Goal: Information Seeking & Learning: Learn about a topic

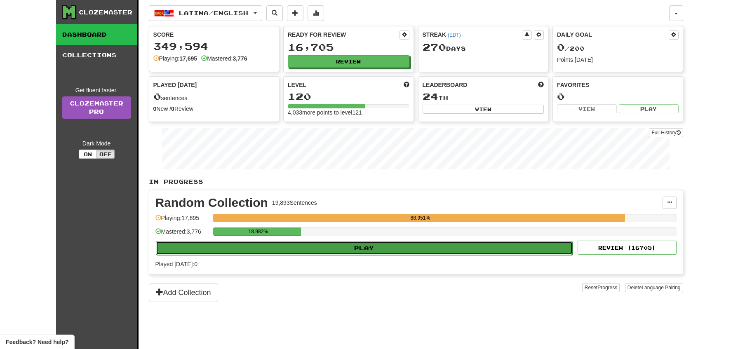
click at [407, 250] on button "Play" at bounding box center [364, 248] width 417 height 14
select select "**"
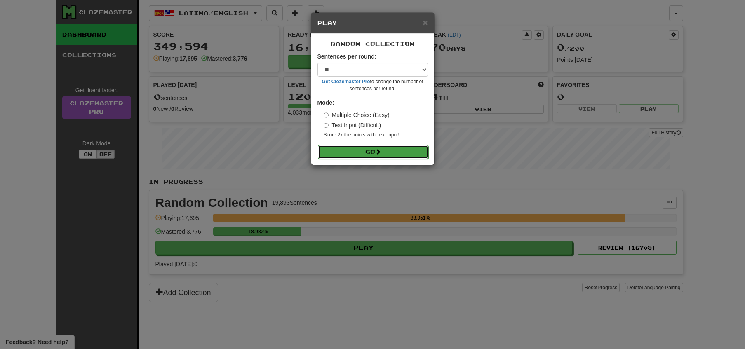
click at [380, 154] on span at bounding box center [378, 152] width 6 height 6
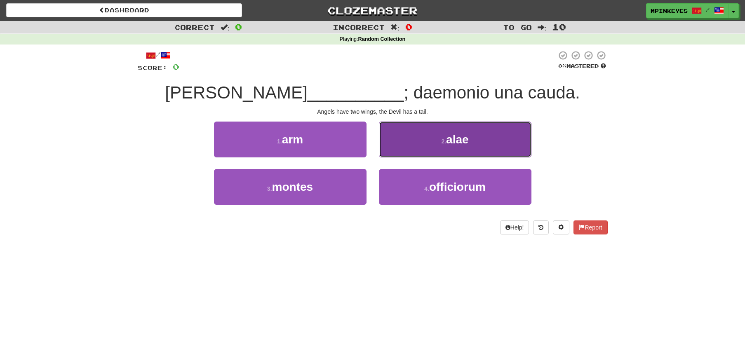
click at [411, 143] on button "2 . alae" at bounding box center [455, 140] width 153 height 36
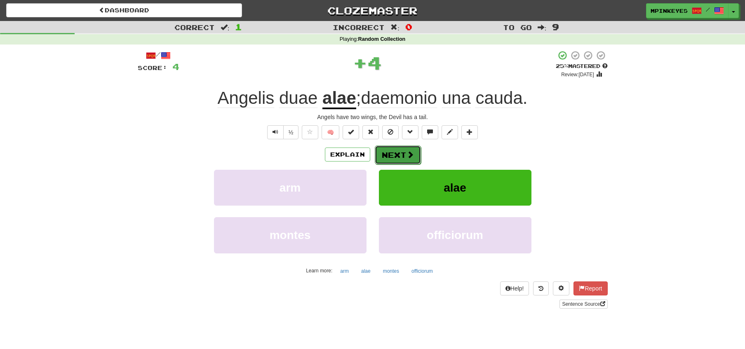
click at [378, 158] on button "Next" at bounding box center [398, 155] width 46 height 19
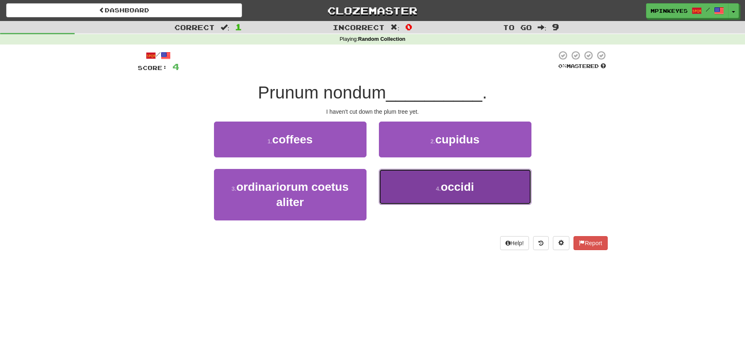
click at [399, 190] on button "4 . occidi" at bounding box center [455, 187] width 153 height 36
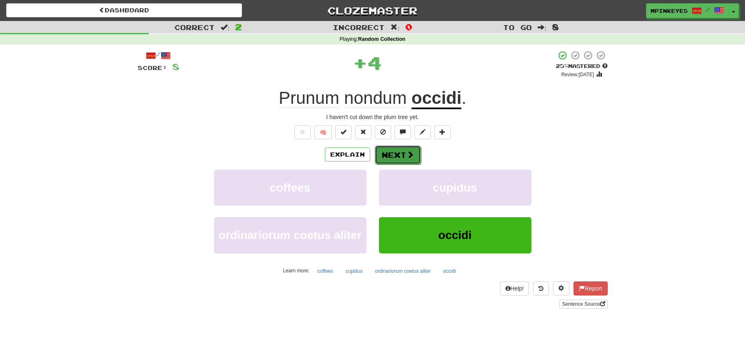
click at [383, 155] on button "Next" at bounding box center [398, 155] width 46 height 19
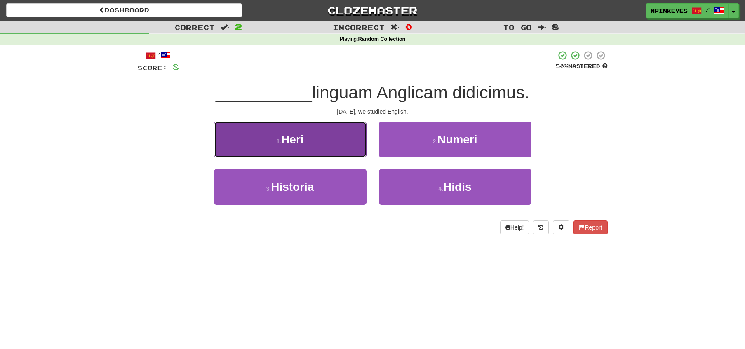
click at [331, 146] on button "1 . Heri" at bounding box center [290, 140] width 153 height 36
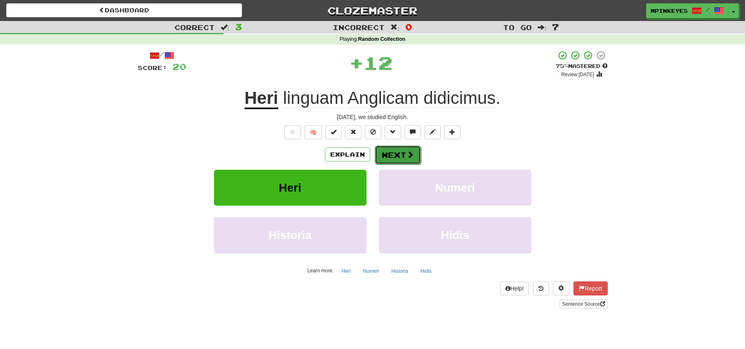
click at [396, 154] on button "Next" at bounding box center [398, 155] width 46 height 19
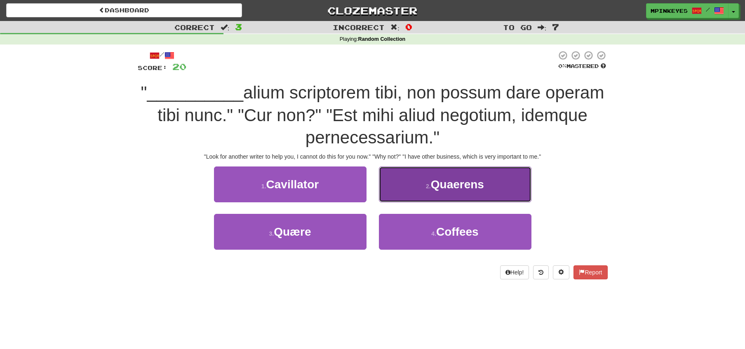
click at [397, 174] on button "2 . Quaerens" at bounding box center [455, 185] width 153 height 36
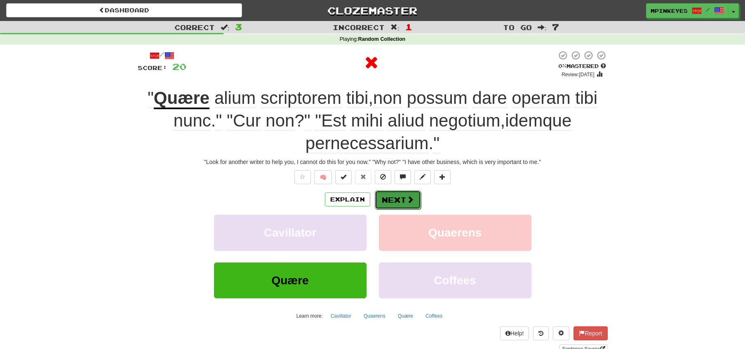
click at [394, 203] on button "Next" at bounding box center [398, 199] width 46 height 19
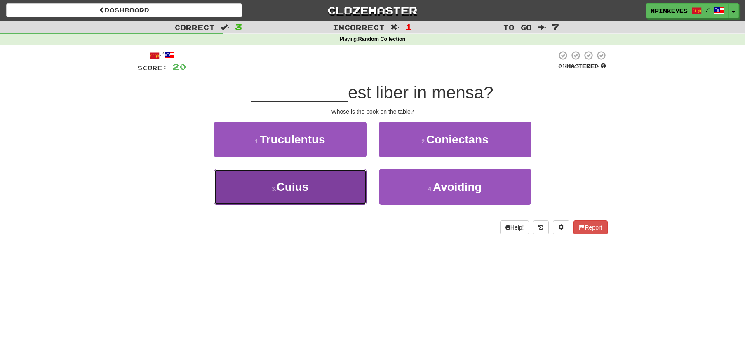
click at [343, 186] on button "3 . Cuius" at bounding box center [290, 187] width 153 height 36
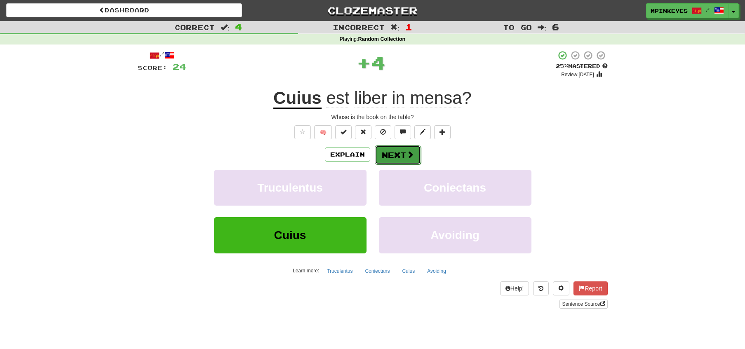
click at [396, 158] on button "Next" at bounding box center [398, 155] width 46 height 19
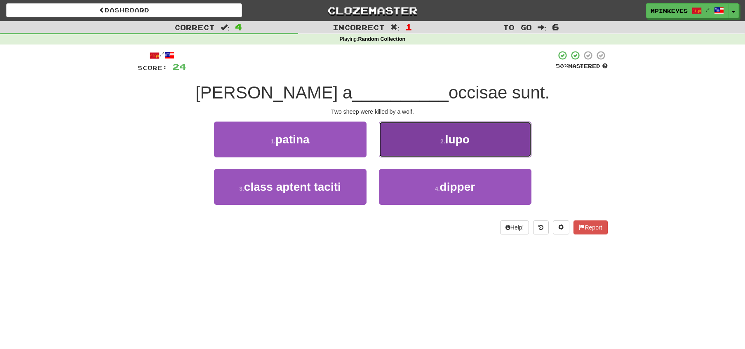
click at [415, 139] on button "2 . lupo" at bounding box center [455, 140] width 153 height 36
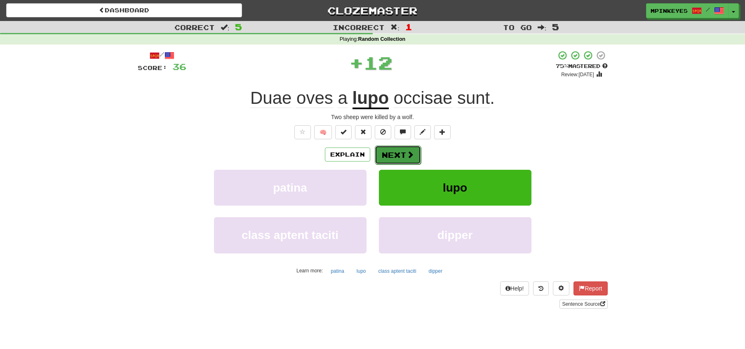
click at [389, 162] on button "Next" at bounding box center [398, 155] width 46 height 19
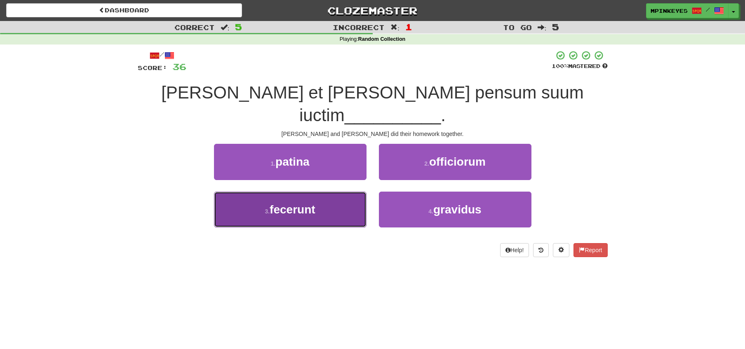
click at [342, 192] on button "3 . fecerunt" at bounding box center [290, 210] width 153 height 36
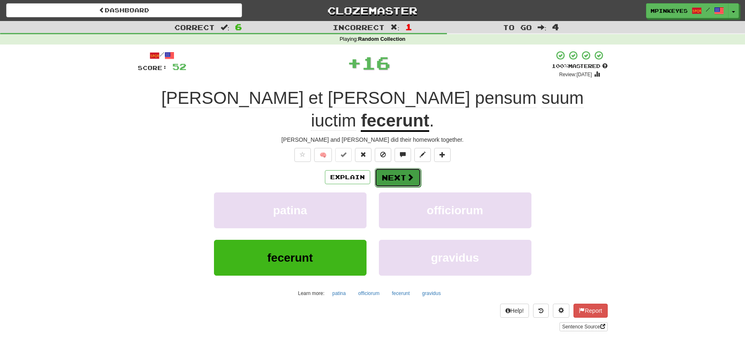
click at [390, 168] on button "Next" at bounding box center [398, 177] width 46 height 19
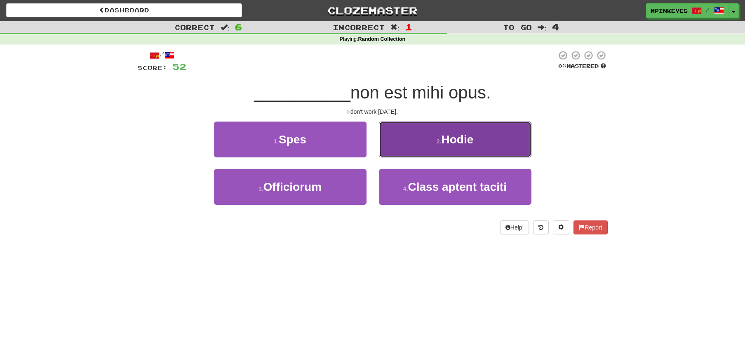
click at [392, 147] on button "2 . Hodie" at bounding box center [455, 140] width 153 height 36
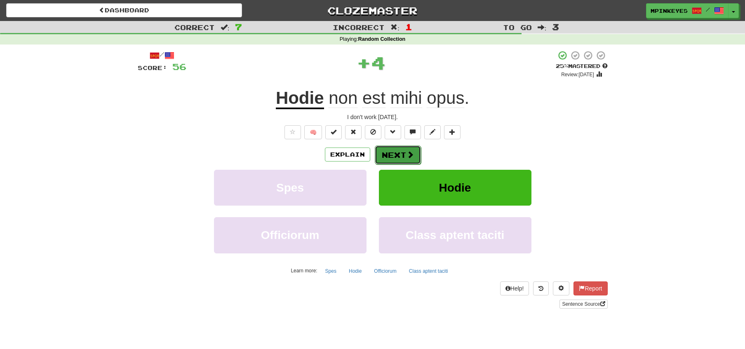
click at [381, 151] on button "Next" at bounding box center [398, 155] width 46 height 19
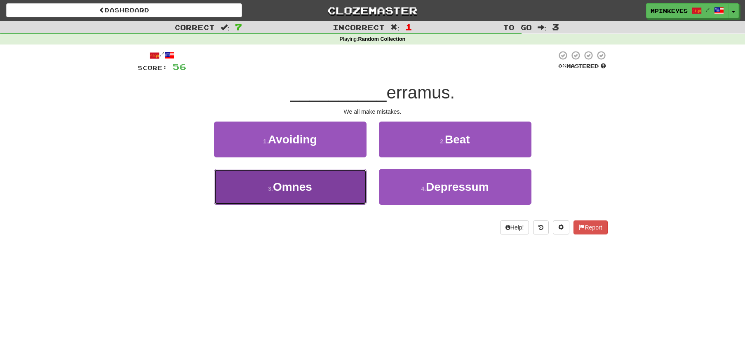
click at [349, 190] on button "3 . Omnes" at bounding box center [290, 187] width 153 height 36
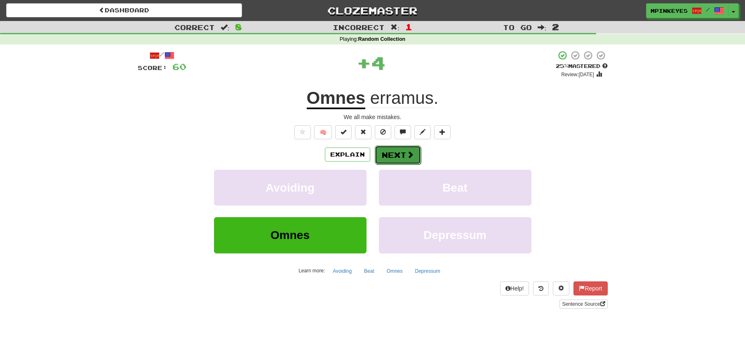
click at [390, 151] on button "Next" at bounding box center [398, 155] width 46 height 19
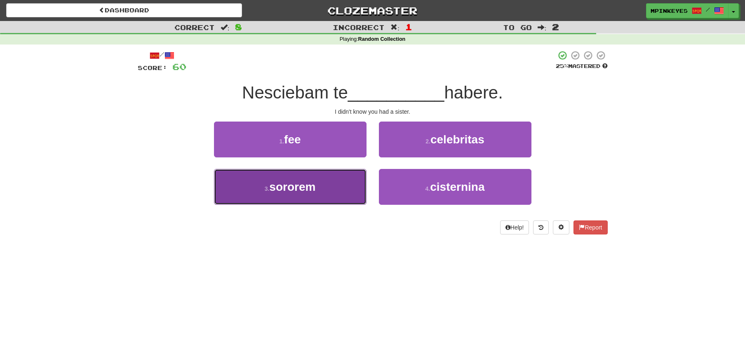
click at [341, 184] on button "3 . sororem" at bounding box center [290, 187] width 153 height 36
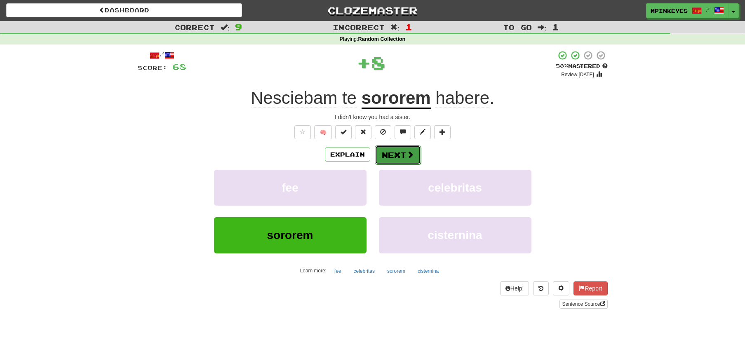
click at [393, 156] on button "Next" at bounding box center [398, 155] width 46 height 19
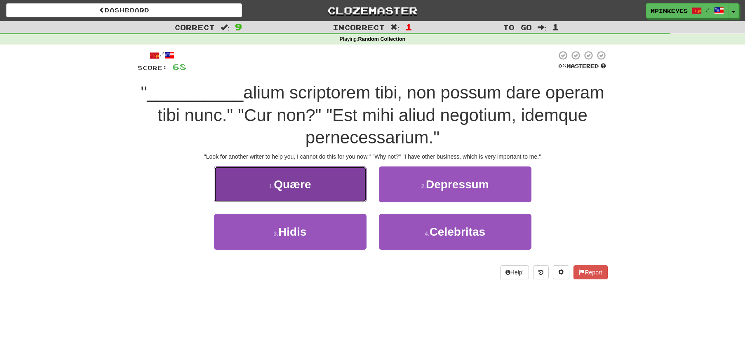
click at [334, 181] on button "1 . Quære" at bounding box center [290, 185] width 153 height 36
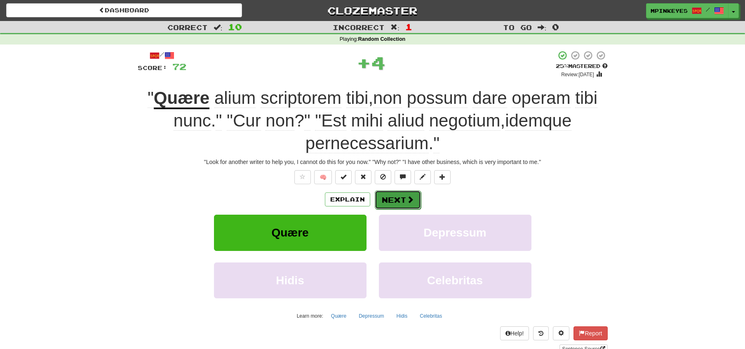
click at [388, 197] on button "Next" at bounding box center [398, 199] width 46 height 19
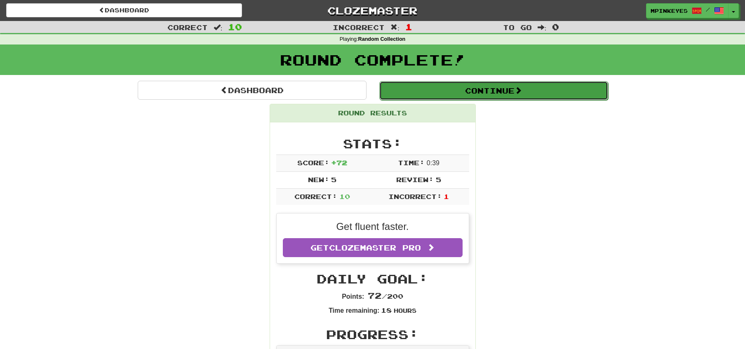
click at [430, 96] on button "Continue" at bounding box center [493, 90] width 229 height 19
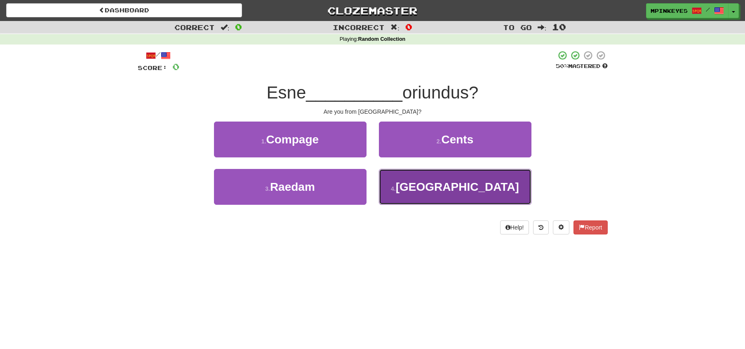
click at [401, 176] on button "4 . Kyoto" at bounding box center [455, 187] width 153 height 36
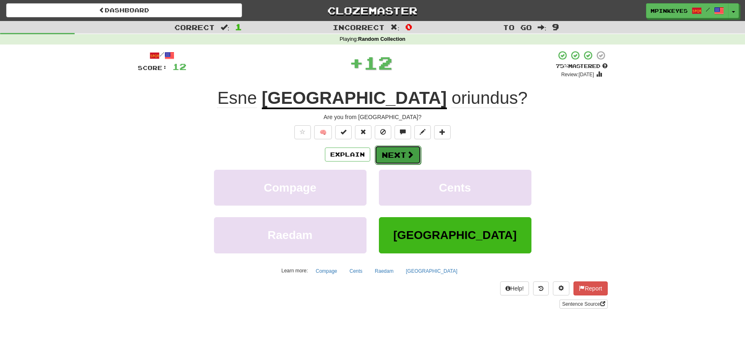
click at [394, 157] on button "Next" at bounding box center [398, 155] width 46 height 19
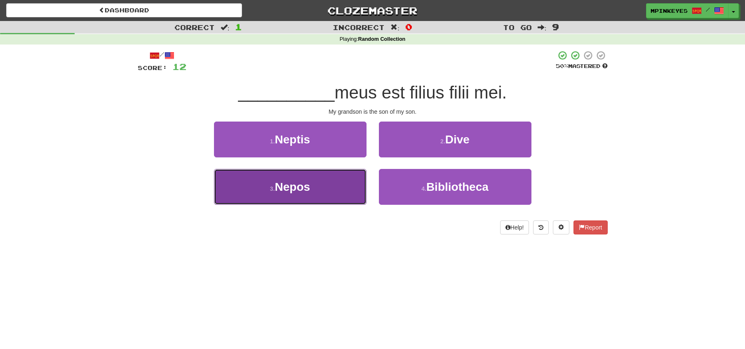
click at [348, 192] on button "3 . Nepos" at bounding box center [290, 187] width 153 height 36
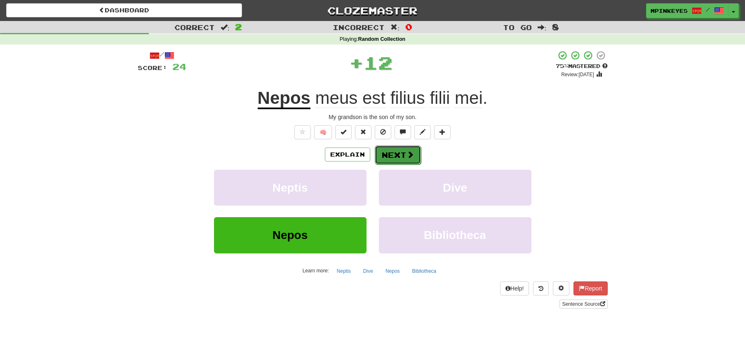
click at [401, 152] on button "Next" at bounding box center [398, 155] width 46 height 19
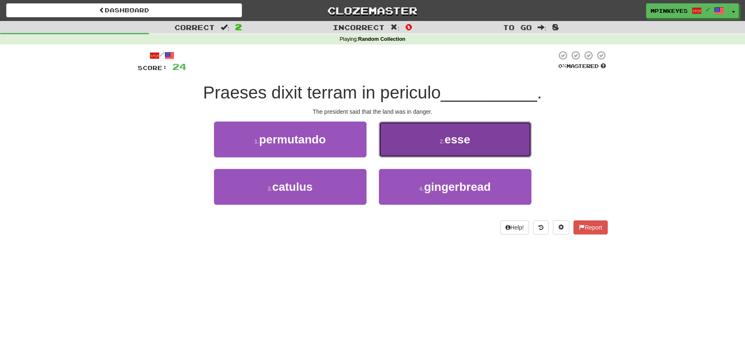
click at [409, 136] on button "2 . esse" at bounding box center [455, 140] width 153 height 36
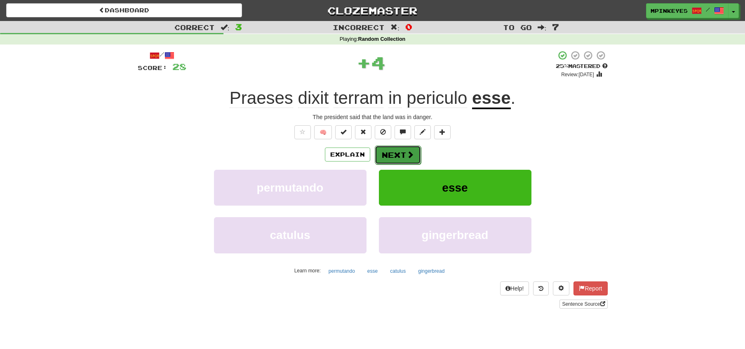
click at [397, 154] on button "Next" at bounding box center [398, 155] width 46 height 19
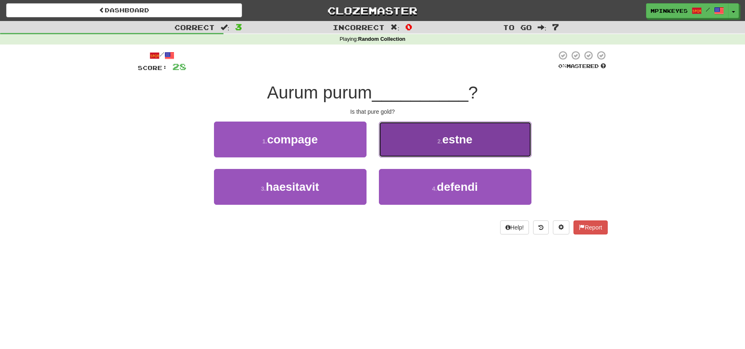
click at [402, 145] on button "2 . estne" at bounding box center [455, 140] width 153 height 36
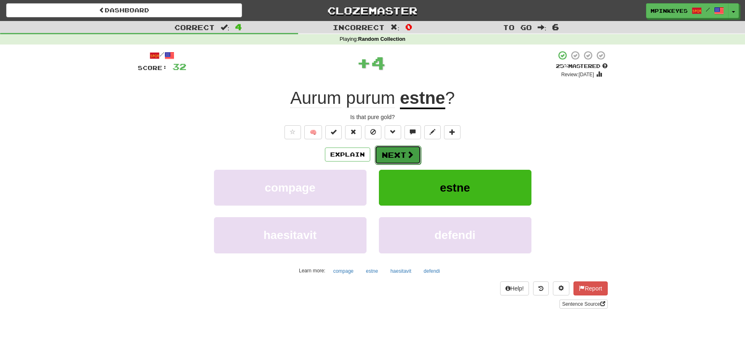
click at [389, 154] on button "Next" at bounding box center [398, 155] width 46 height 19
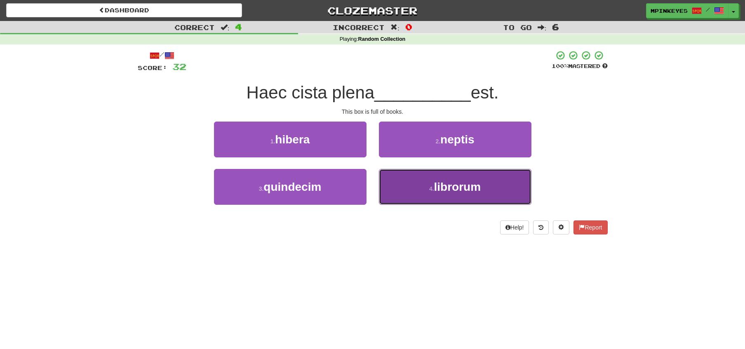
click at [394, 184] on button "4 . librorum" at bounding box center [455, 187] width 153 height 36
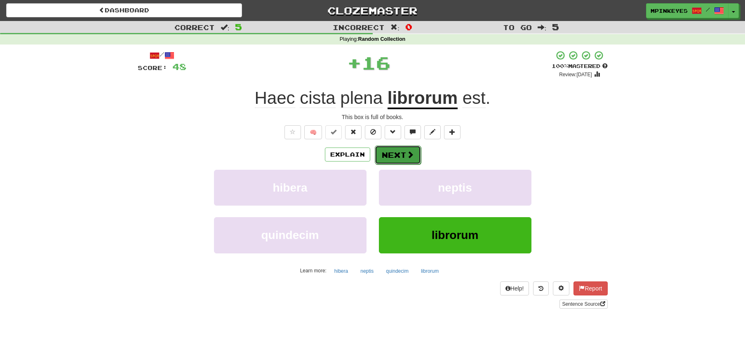
click at [392, 151] on button "Next" at bounding box center [398, 155] width 46 height 19
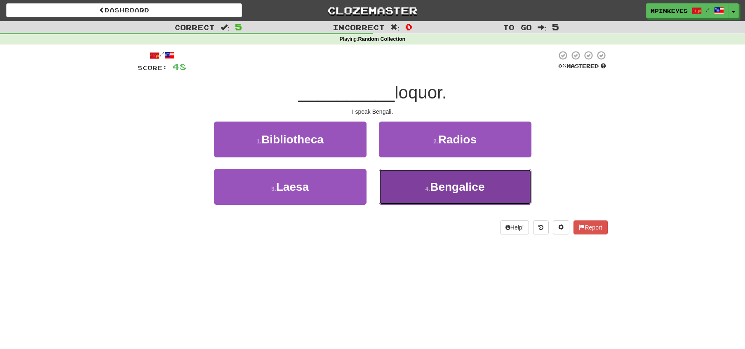
click at [383, 183] on button "4 . Bengalice" at bounding box center [455, 187] width 153 height 36
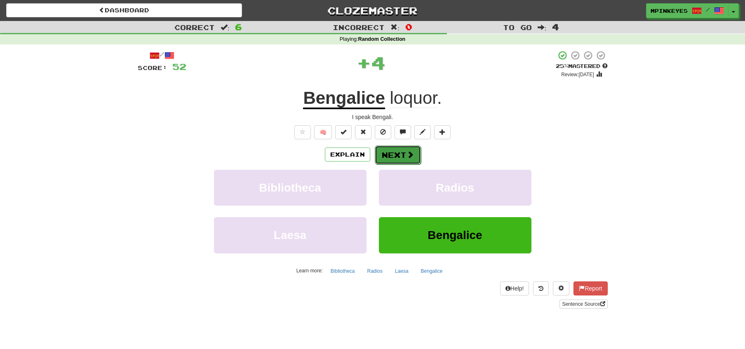
click at [386, 159] on button "Next" at bounding box center [398, 155] width 46 height 19
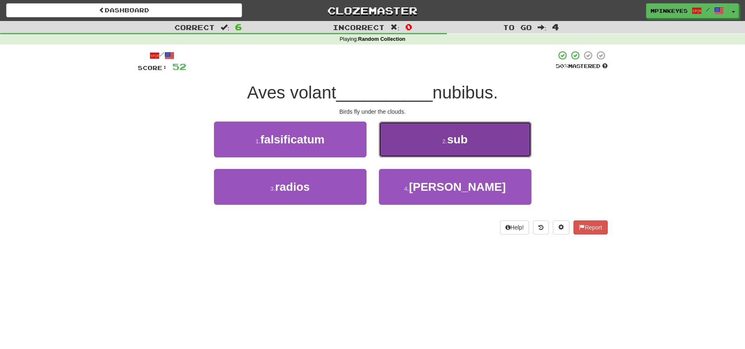
click at [402, 138] on button "2 . sub" at bounding box center [455, 140] width 153 height 36
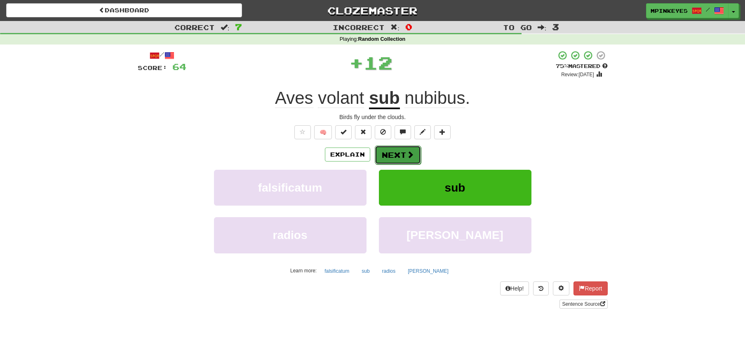
click at [387, 155] on button "Next" at bounding box center [398, 155] width 46 height 19
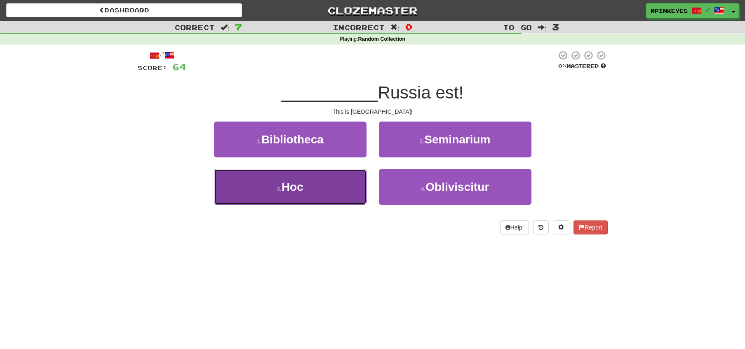
click at [335, 190] on button "3 . Hoc" at bounding box center [290, 187] width 153 height 36
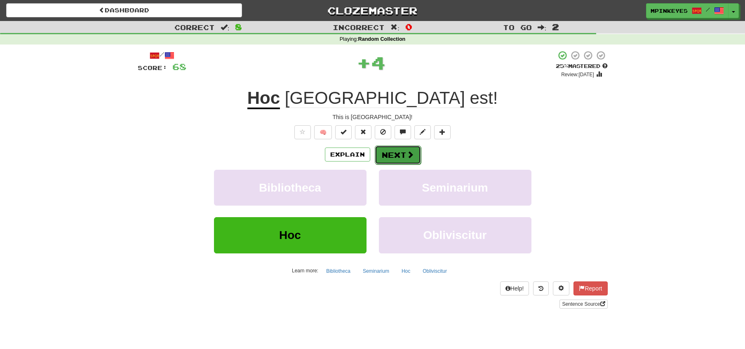
click at [388, 153] on button "Next" at bounding box center [398, 155] width 46 height 19
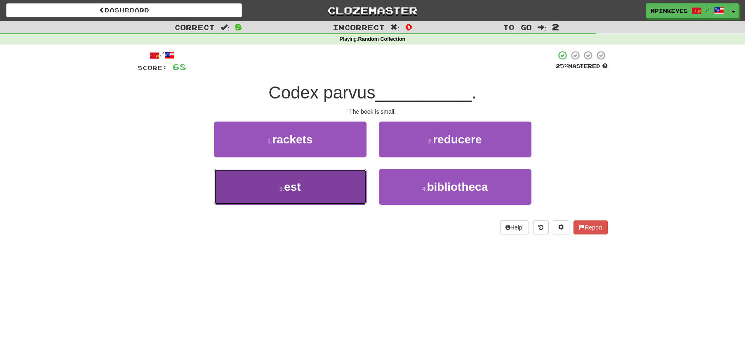
click at [336, 184] on button "3 . est" at bounding box center [290, 187] width 153 height 36
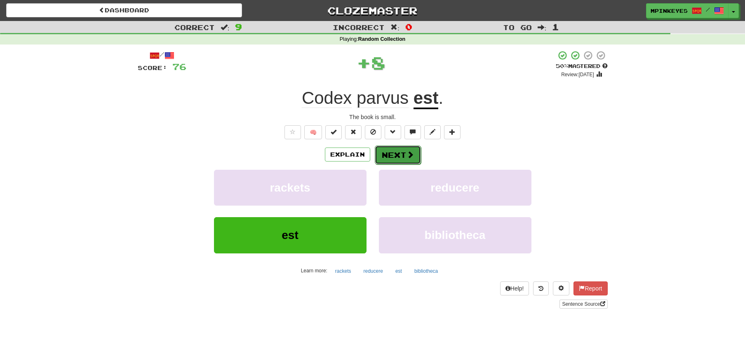
click at [386, 157] on button "Next" at bounding box center [398, 155] width 46 height 19
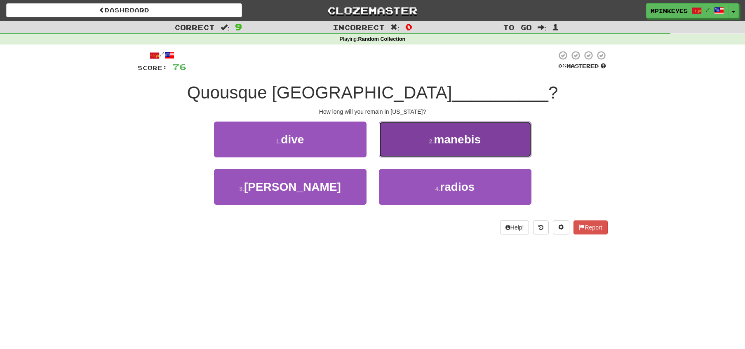
click at [408, 138] on button "2 . manebis" at bounding box center [455, 140] width 153 height 36
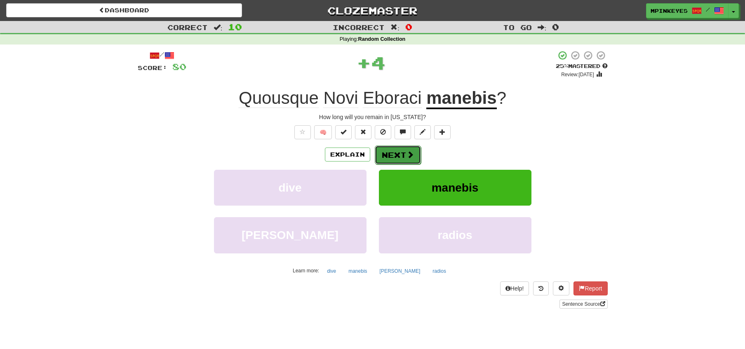
click at [388, 153] on button "Next" at bounding box center [398, 155] width 46 height 19
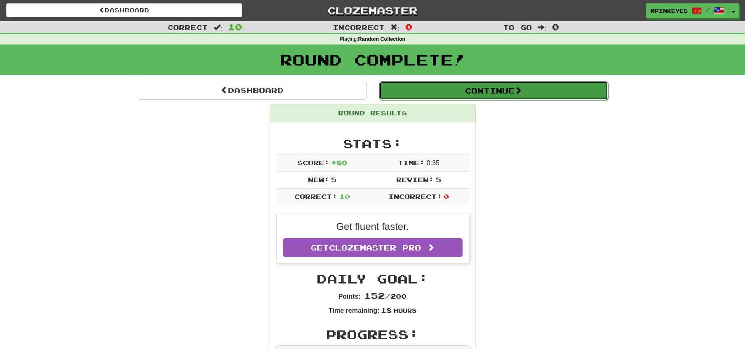
click at [421, 89] on button "Continue" at bounding box center [493, 90] width 229 height 19
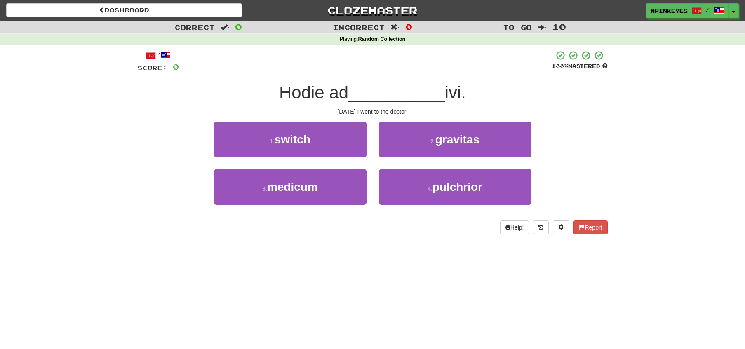
click at [352, 167] on div "1 . switch" at bounding box center [290, 145] width 165 height 47
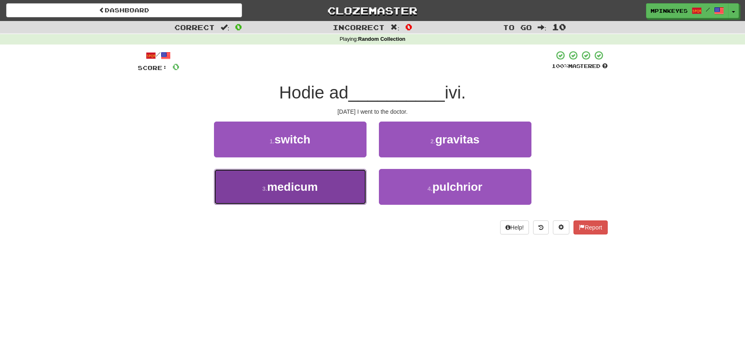
click at [352, 177] on button "3 . medicum" at bounding box center [290, 187] width 153 height 36
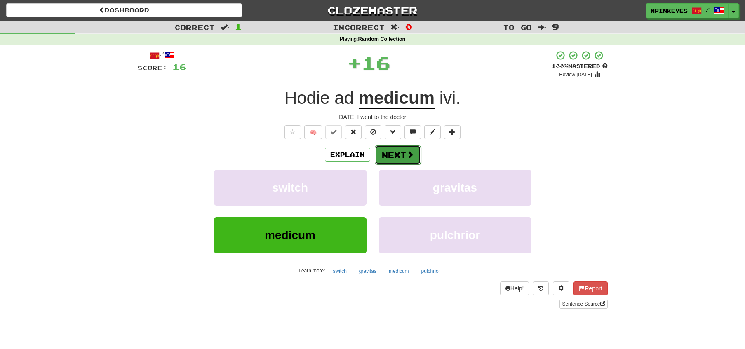
click at [392, 149] on button "Next" at bounding box center [398, 155] width 46 height 19
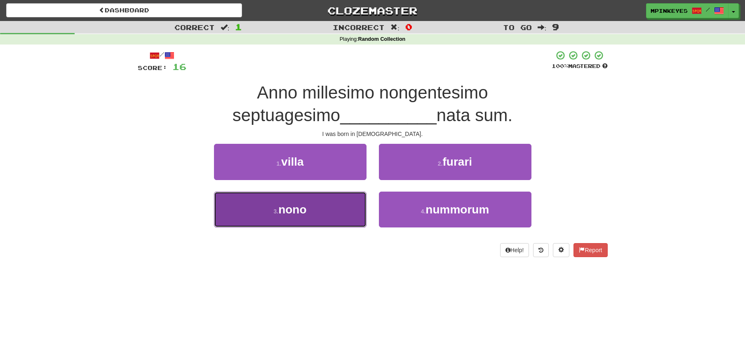
click at [332, 202] on button "3 . nono" at bounding box center [290, 210] width 153 height 36
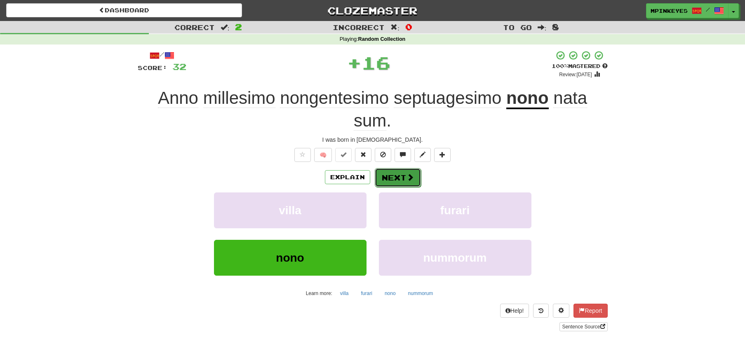
click at [407, 174] on span at bounding box center [409, 177] width 7 height 7
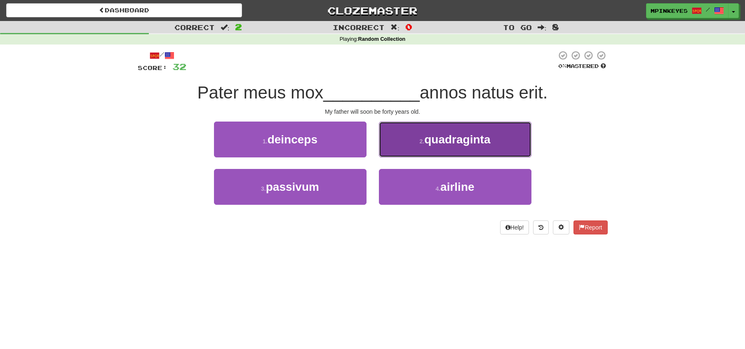
click at [428, 139] on span "quadraginta" at bounding box center [457, 139] width 66 height 13
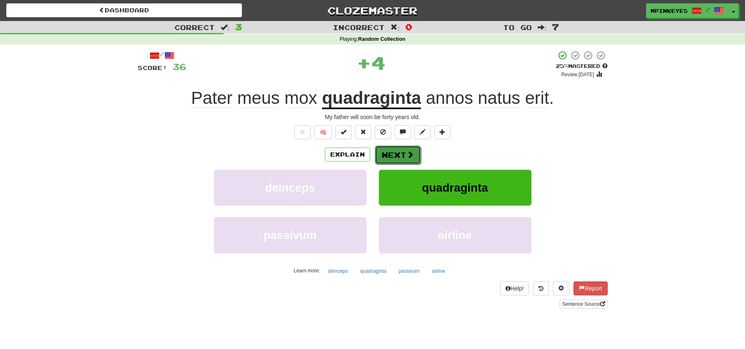
click at [385, 153] on button "Next" at bounding box center [398, 155] width 46 height 19
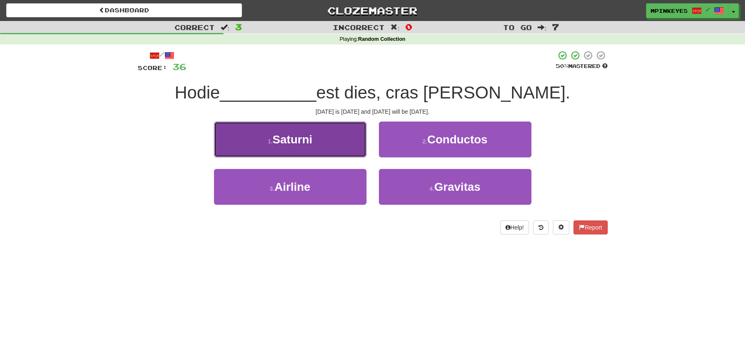
click at [347, 139] on button "1 . Saturni" at bounding box center [290, 140] width 153 height 36
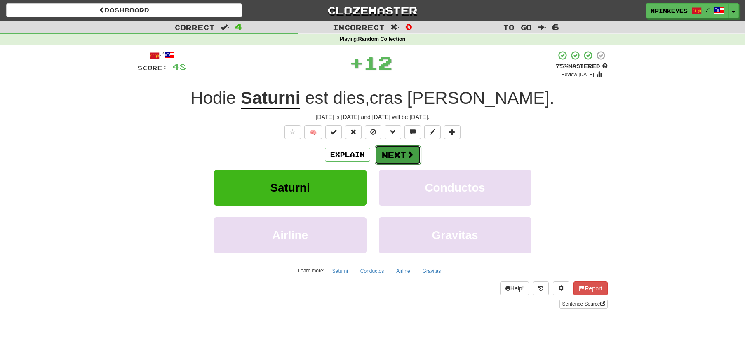
click at [399, 151] on button "Next" at bounding box center [398, 155] width 46 height 19
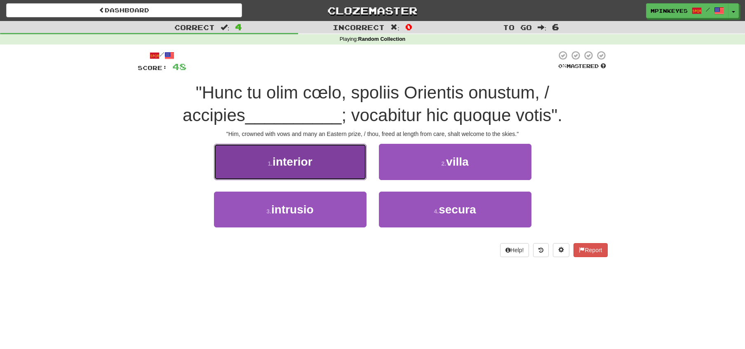
click at [345, 174] on button "1 . interior" at bounding box center [290, 162] width 153 height 36
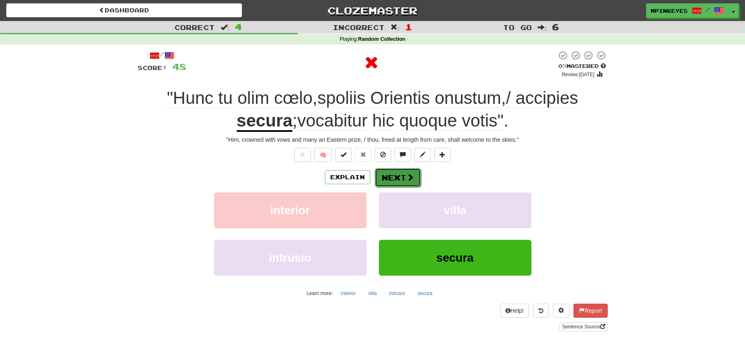
click at [389, 176] on button "Next" at bounding box center [398, 177] width 46 height 19
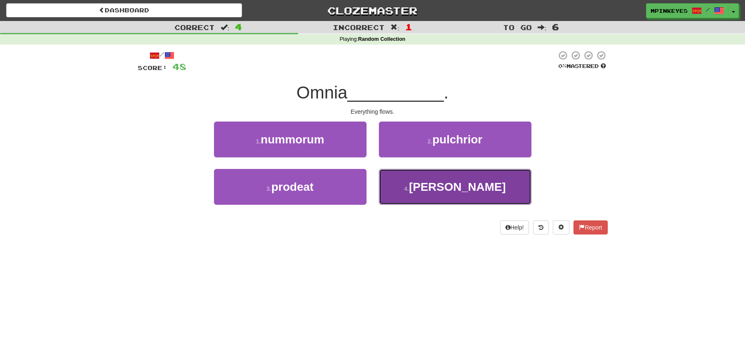
click at [422, 195] on button "4 . fluit" at bounding box center [455, 187] width 153 height 36
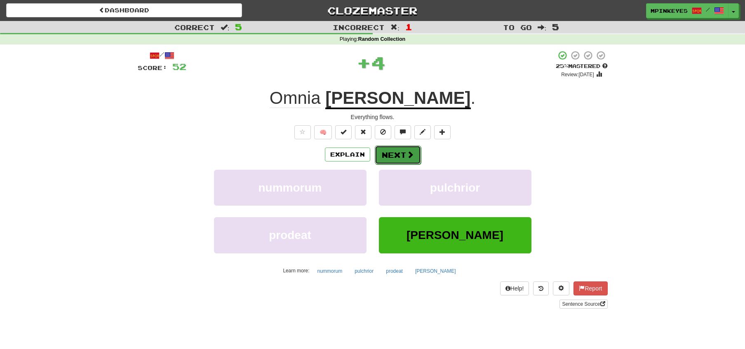
click at [400, 152] on button "Next" at bounding box center [398, 155] width 46 height 19
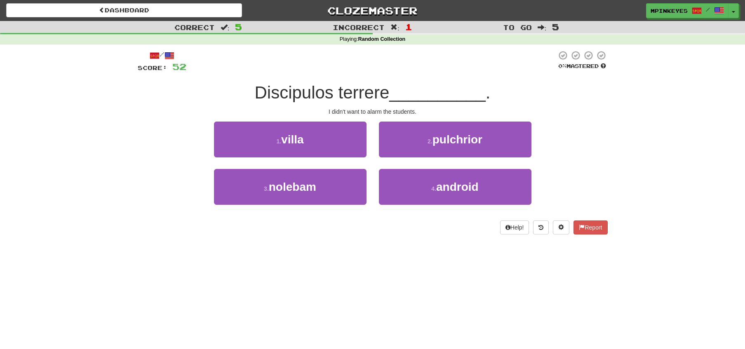
click at [340, 205] on div "3 . nolebam" at bounding box center [290, 192] width 165 height 47
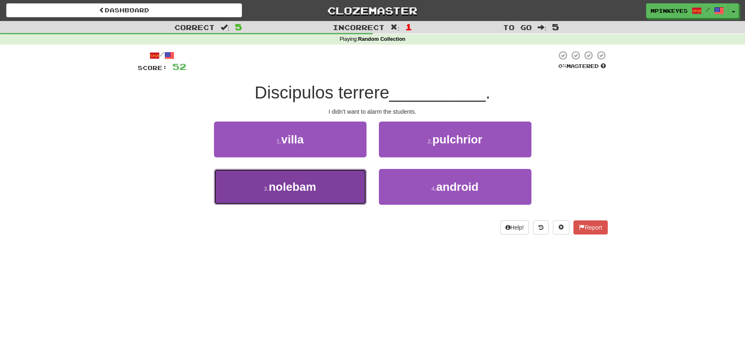
click at [342, 193] on button "3 . nolebam" at bounding box center [290, 187] width 153 height 36
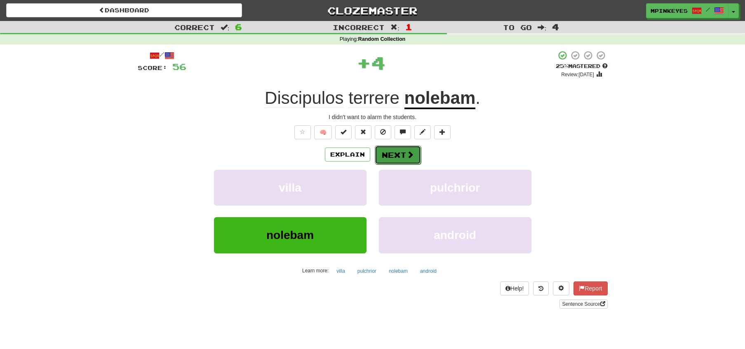
click at [410, 151] on span at bounding box center [409, 154] width 7 height 7
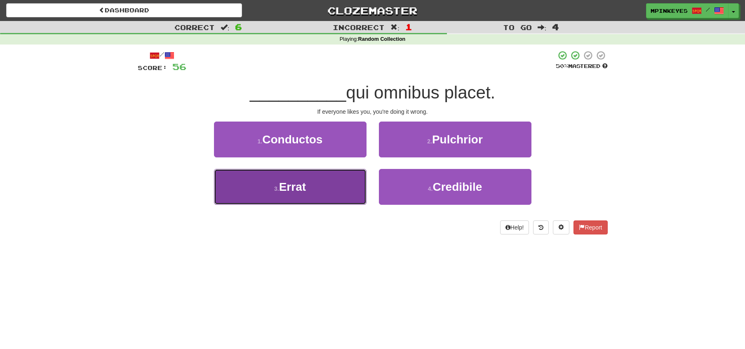
click at [329, 180] on button "3 . Errat" at bounding box center [290, 187] width 153 height 36
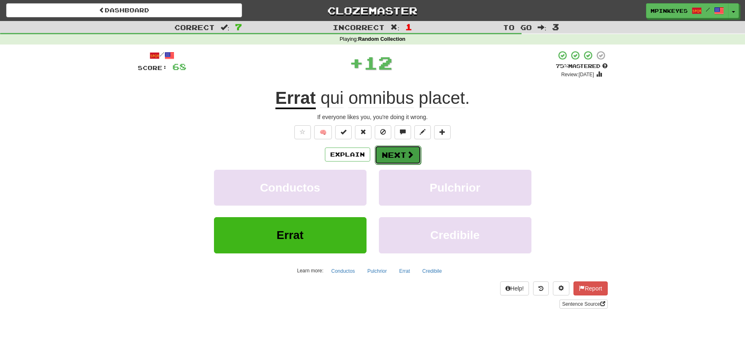
click at [409, 148] on button "Next" at bounding box center [398, 155] width 46 height 19
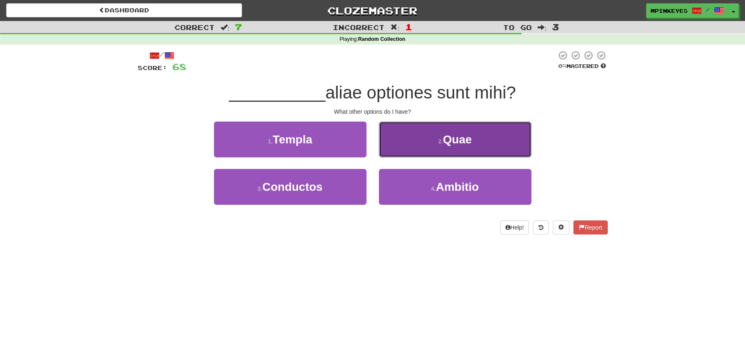
click at [411, 152] on button "2 . Quae" at bounding box center [455, 140] width 153 height 36
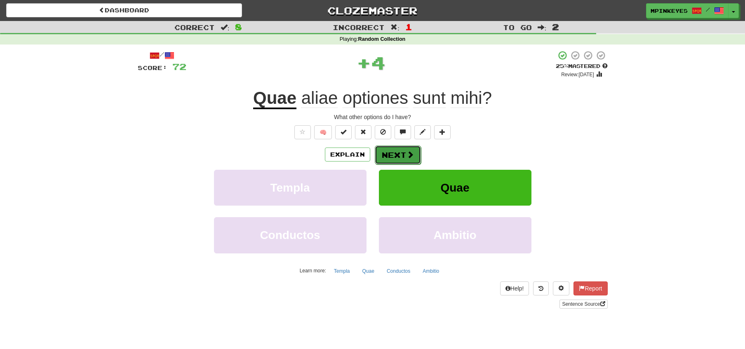
click at [397, 154] on button "Next" at bounding box center [398, 155] width 46 height 19
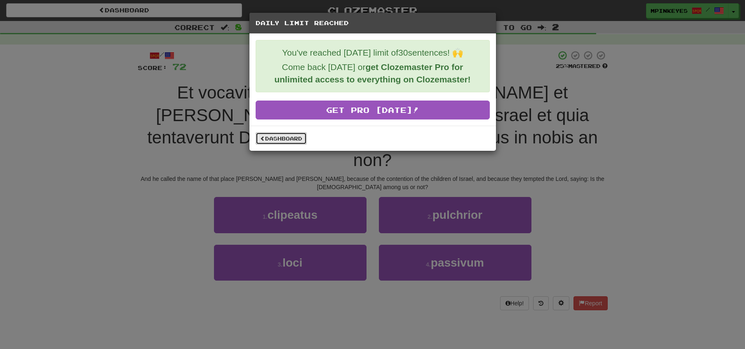
click at [277, 136] on link "Dashboard" at bounding box center [281, 138] width 51 height 12
